Goal: Transaction & Acquisition: Purchase product/service

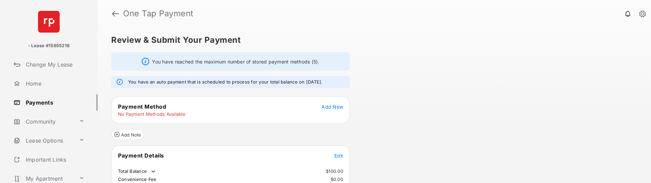
click at [327, 106] on span "Add New" at bounding box center [332, 107] width 22 height 6
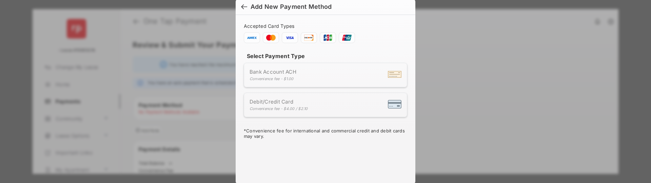
click at [282, 78] on div "Convenience fee - $1.00" at bounding box center [272, 78] width 47 height 5
click at [283, 101] on span "Debit/Credit Card" at bounding box center [278, 101] width 58 height 6
click at [305, 77] on div "Bank Account ACH Convenience fee - $1.00" at bounding box center [325, 74] width 152 height 13
click at [279, 47] on div "Accepted Card Types Select Payment Type Bank Account ACH Convenience fee - $1.0…" at bounding box center [325, 75] width 163 height 105
click at [287, 41] on span at bounding box center [290, 37] width 16 height 11
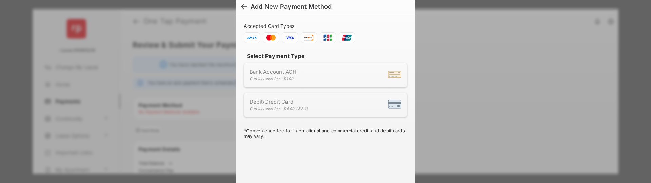
click at [241, 6] on div at bounding box center [244, 7] width 6 height 7
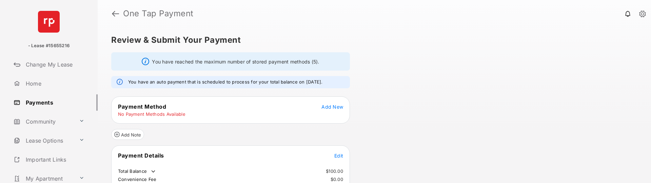
click at [257, 115] on tr "No Payment Methods Available" at bounding box center [230, 114] width 237 height 6
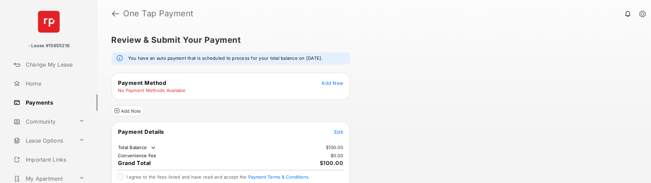
click at [406, 53] on div "Review & Submit Your Payment You have an auto payment that is scheduled to proc…" at bounding box center [374, 105] width 553 height 156
click at [338, 132] on span "Edit" at bounding box center [338, 132] width 9 height 6
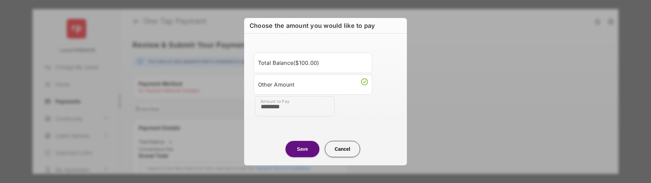
type input "********"
click at [303, 148] on button "Save" at bounding box center [302, 149] width 34 height 16
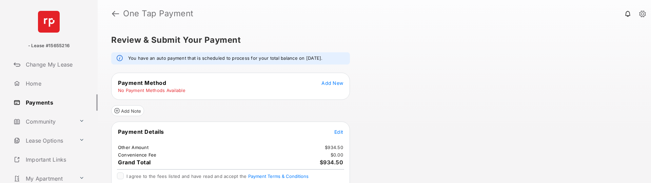
click at [286, 83] on tr "Payment Method Add New" at bounding box center [230, 82] width 237 height 7
click at [239, 90] on tr "No Payment Methods Available" at bounding box center [230, 90] width 237 height 6
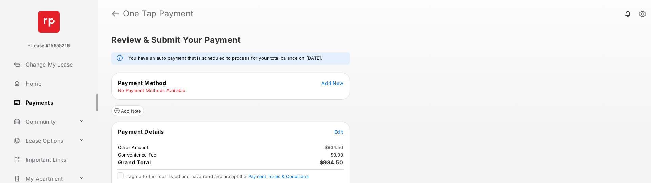
click at [240, 106] on div "Add Note" at bounding box center [230, 108] width 239 height 16
click at [233, 111] on div "Add Note" at bounding box center [230, 108] width 239 height 16
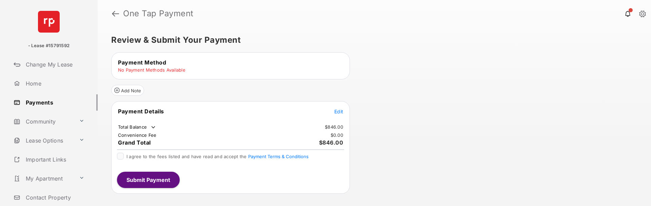
click at [38, 103] on link "Payments" at bounding box center [54, 102] width 87 height 16
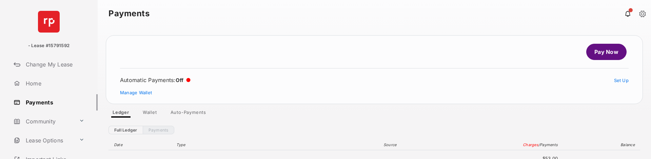
click at [606, 52] on link "Pay Now" at bounding box center [606, 52] width 40 height 16
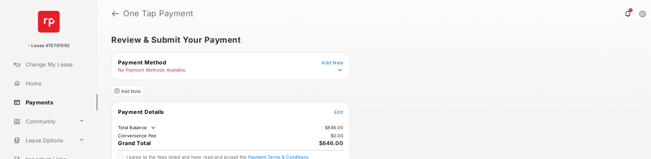
click at [340, 70] on icon at bounding box center [340, 70] width 4 height 2
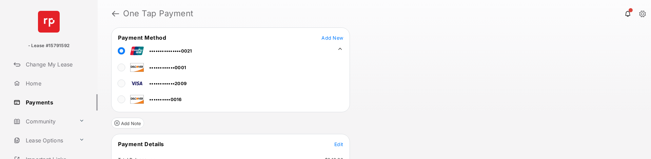
scroll to position [70, 0]
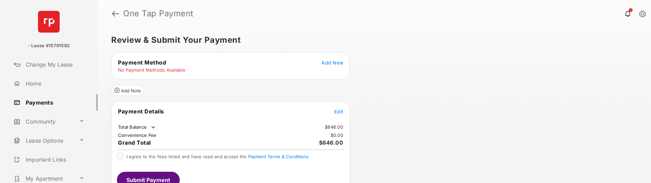
click at [56, 46] on p "- Lease #15791592" at bounding box center [48, 45] width 41 height 7
copy p "15791592"
